Goal: Task Accomplishment & Management: Use online tool/utility

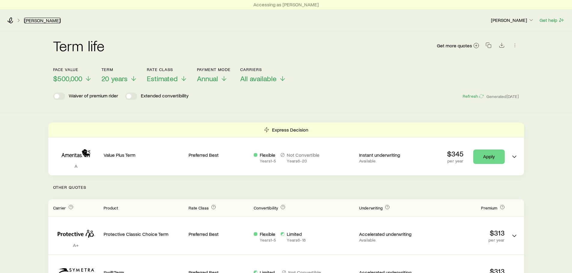
click at [36, 20] on link "[PERSON_NAME]" at bounding box center [42, 21] width 37 height 6
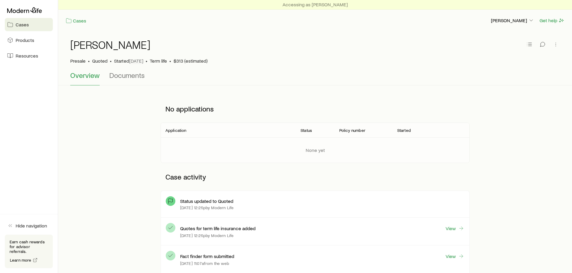
click at [25, 23] on span "Cases" at bounding box center [22, 25] width 13 height 6
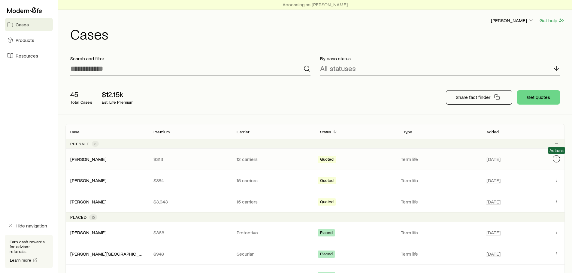
click at [556, 158] on icon "Client cases" at bounding box center [556, 159] width 5 height 5
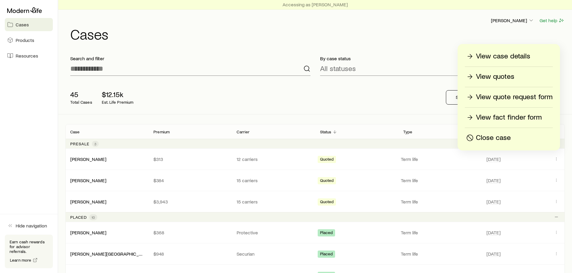
click at [500, 77] on p "View quotes" at bounding box center [495, 77] width 38 height 10
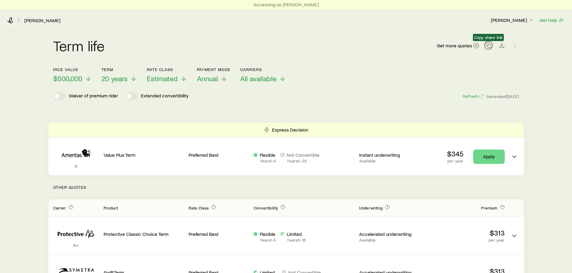
click at [490, 48] on icon "button" at bounding box center [488, 45] width 6 height 6
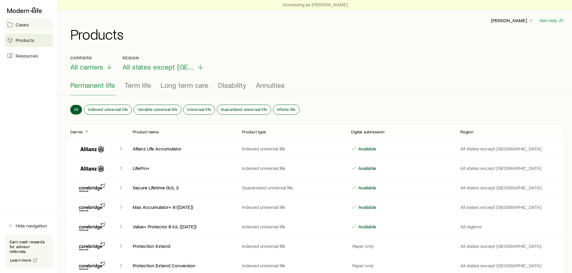
click at [25, 26] on span "Cases" at bounding box center [22, 25] width 13 height 6
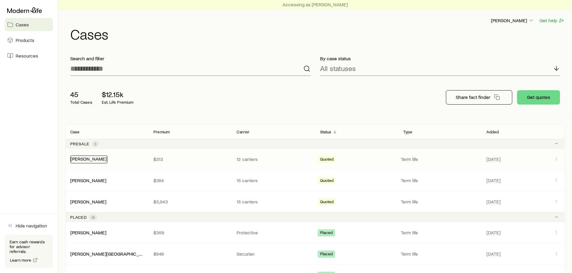
click at [85, 158] on link "[PERSON_NAME]" at bounding box center [89, 159] width 36 height 6
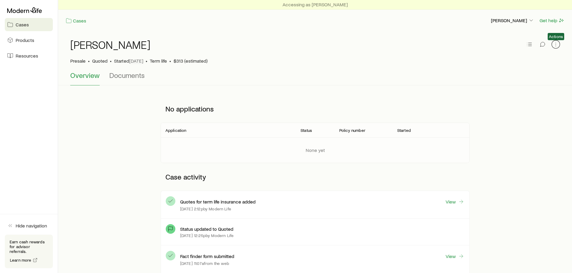
click at [556, 45] on icon "button" at bounding box center [556, 44] width 6 height 6
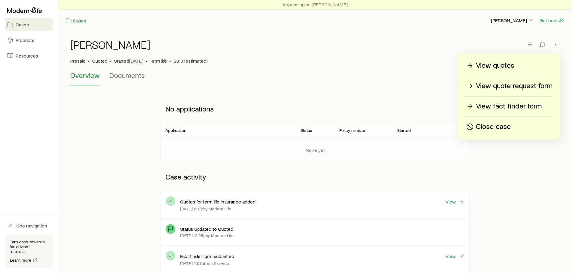
click at [406, 50] on div "[PERSON_NAME]" at bounding box center [315, 48] width 490 height 19
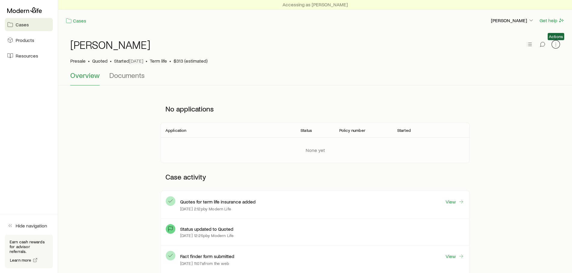
click at [555, 48] on button "button" at bounding box center [555, 44] width 8 height 8
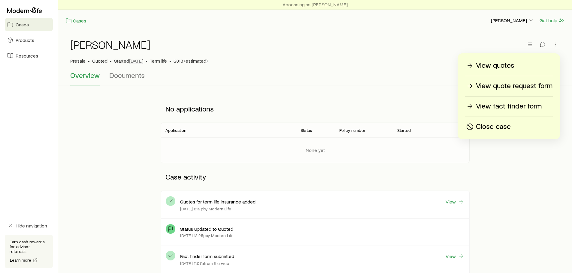
click at [500, 66] on p "View quotes" at bounding box center [495, 66] width 38 height 10
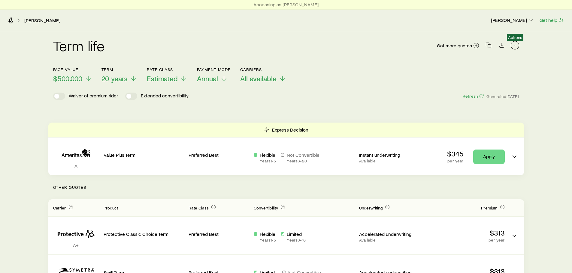
click at [518, 44] on button "button" at bounding box center [515, 45] width 8 height 8
click at [488, 46] on icon "button" at bounding box center [488, 45] width 6 height 6
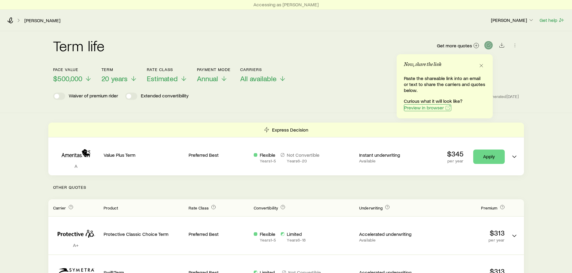
click at [422, 109] on span "Preview in browser" at bounding box center [424, 107] width 40 height 5
click at [486, 44] on icon "button" at bounding box center [488, 45] width 6 height 6
